Goal: Task Accomplishment & Management: Manage account settings

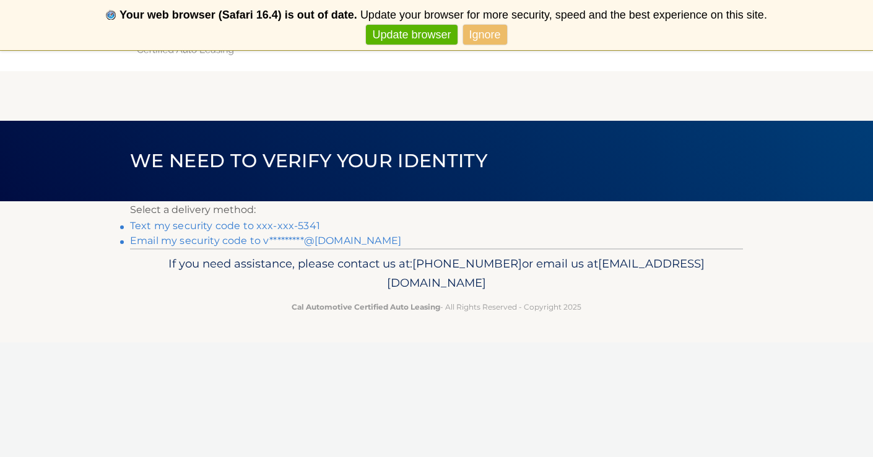
click at [491, 37] on link "Ignore" at bounding box center [485, 35] width 44 height 20
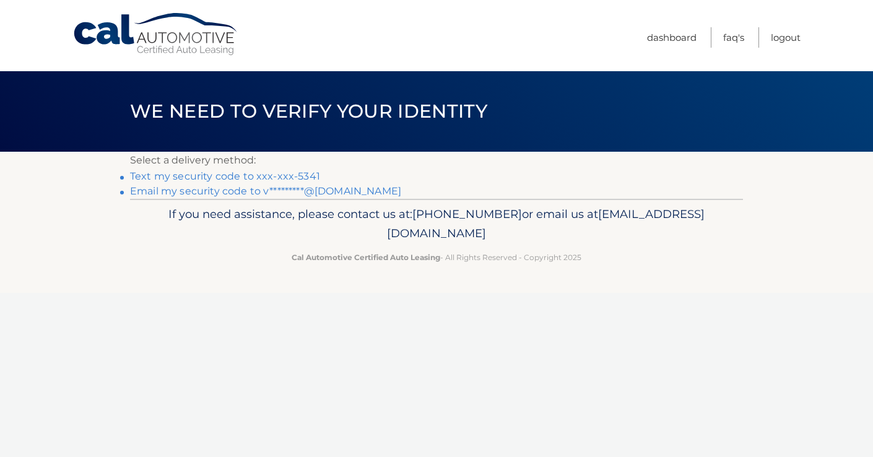
click at [223, 175] on link "Text my security code to xxx-xxx-5341" at bounding box center [225, 176] width 190 height 12
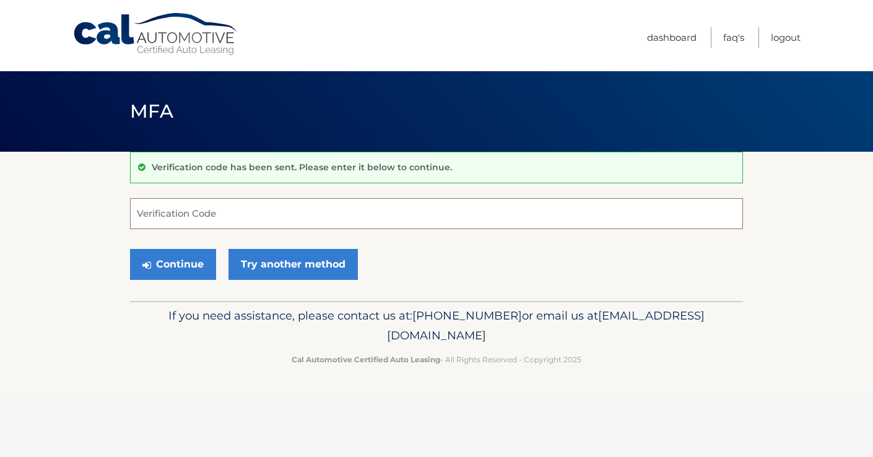
click at [197, 215] on input "Verification Code" at bounding box center [436, 213] width 613 height 31
type input "285809"
click at [193, 264] on button "Continue" at bounding box center [173, 264] width 86 height 31
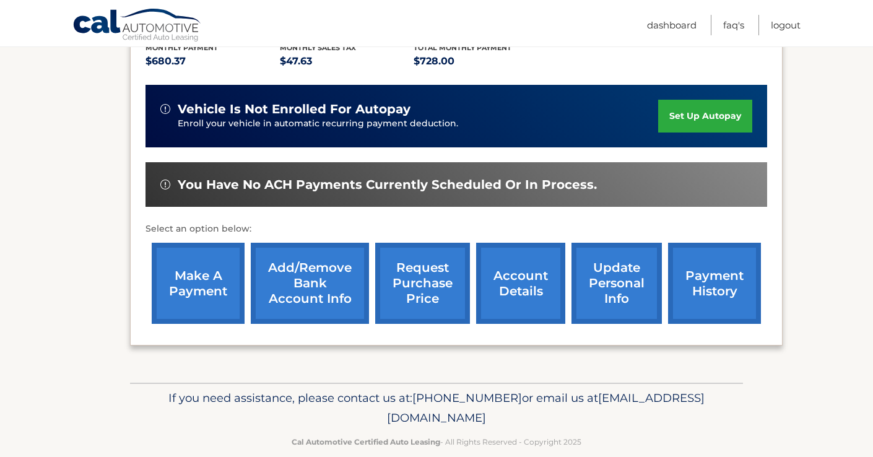
scroll to position [290, 0]
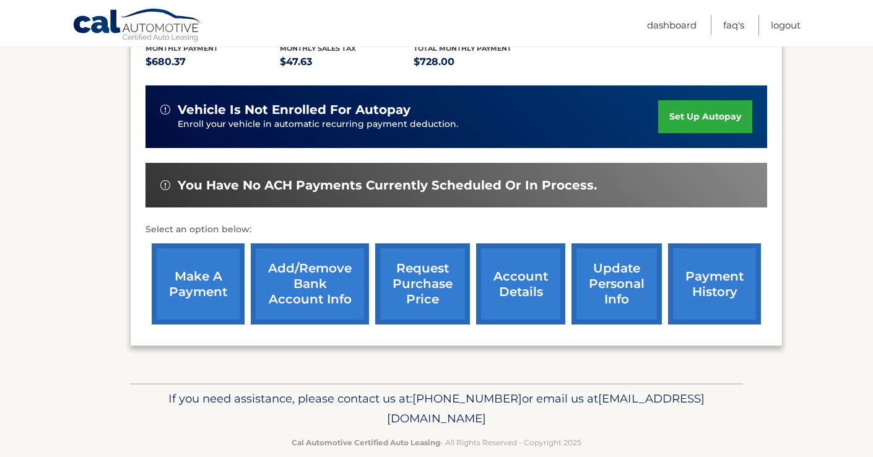
click at [424, 270] on link "request purchase price" at bounding box center [422, 283] width 95 height 81
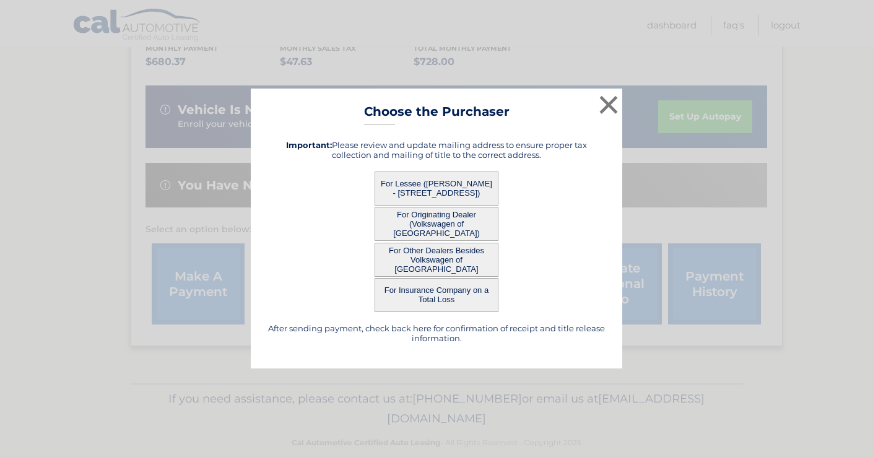
click at [461, 263] on button "For Other Dealers Besides Volkswagen of Pompano Beach" at bounding box center [436, 260] width 124 height 34
click at [466, 256] on button "For Other Dealers Besides Volkswagen of Pompano Beach" at bounding box center [436, 260] width 124 height 34
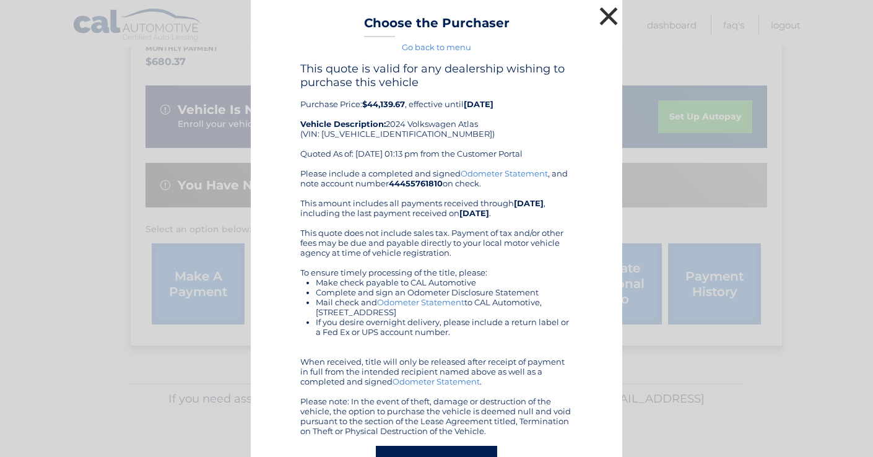
click at [613, 16] on button "×" at bounding box center [608, 16] width 25 height 25
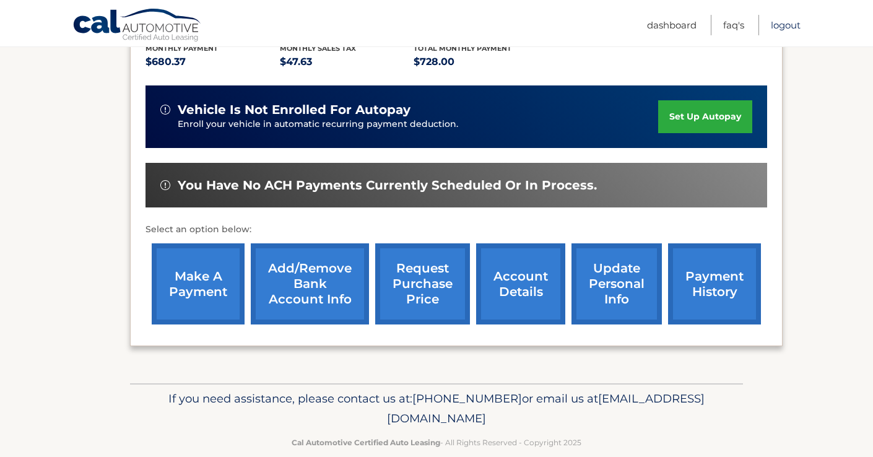
click at [798, 25] on link "Logout" at bounding box center [786, 25] width 30 height 20
